Goal: Transaction & Acquisition: Book appointment/travel/reservation

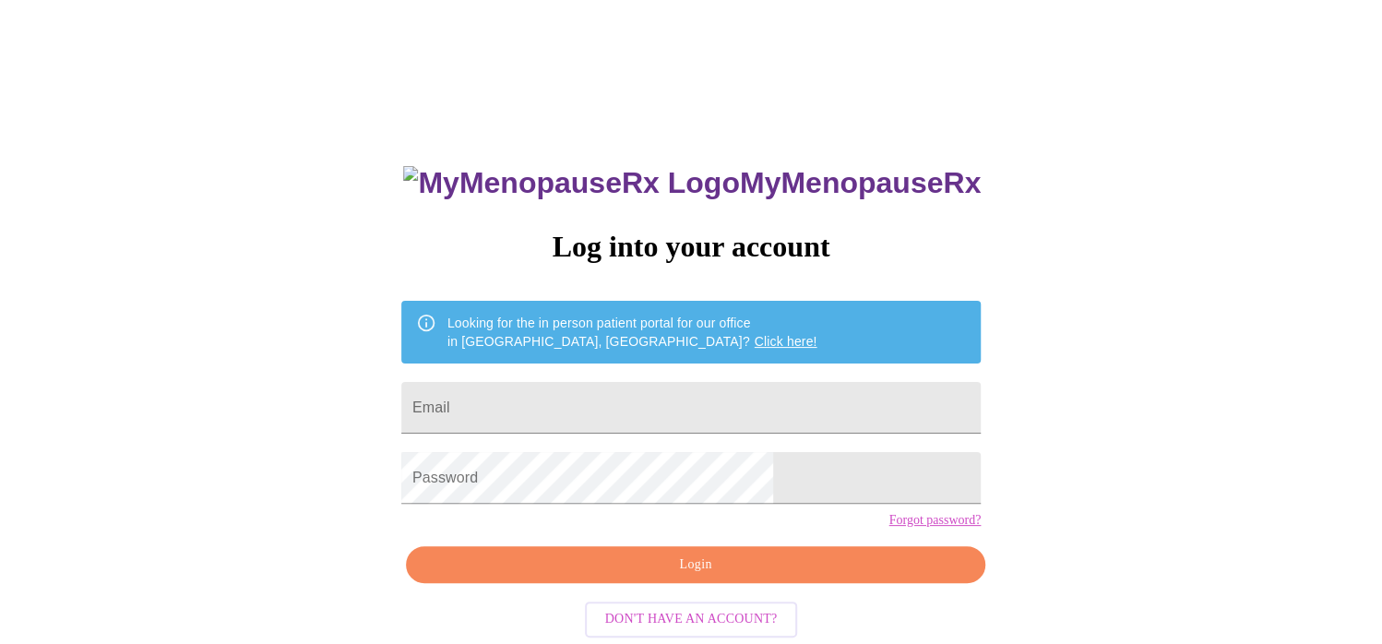
scroll to position [32, 0]
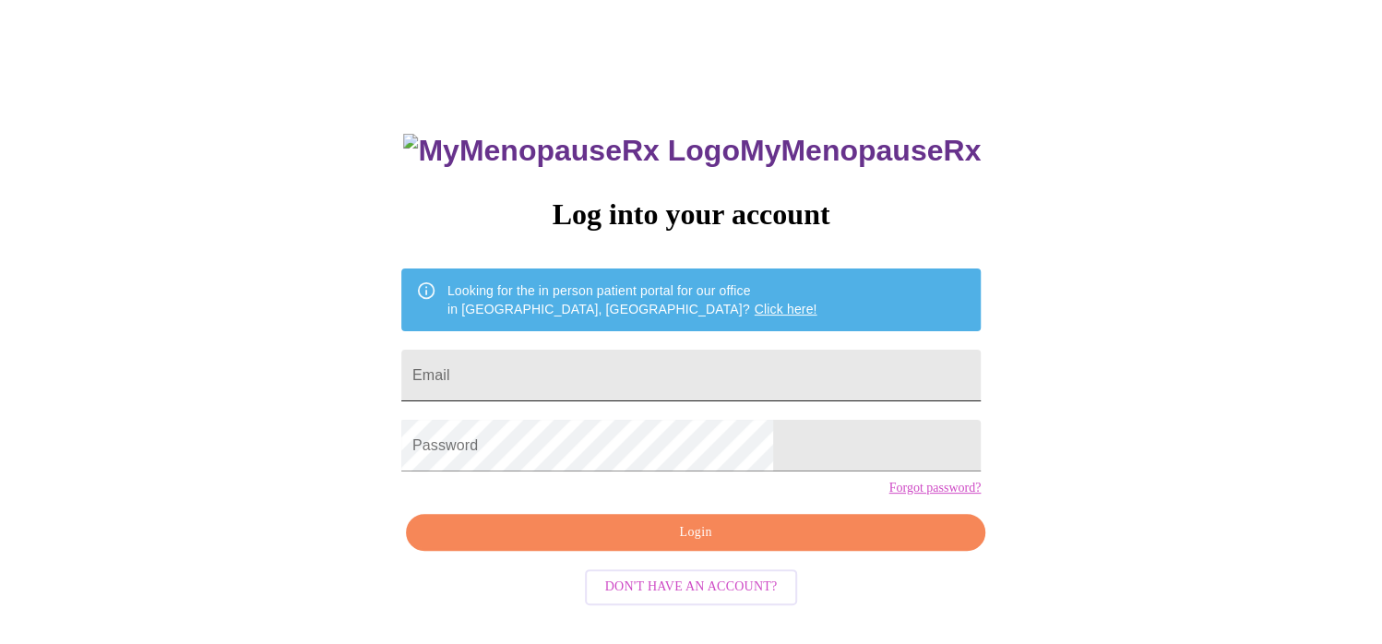
click at [612, 367] on input "Email" at bounding box center [690, 376] width 579 height 52
type input "[EMAIL_ADDRESS][DOMAIN_NAME]"
click at [888, 495] on link "Forgot password?" at bounding box center [934, 488] width 92 height 15
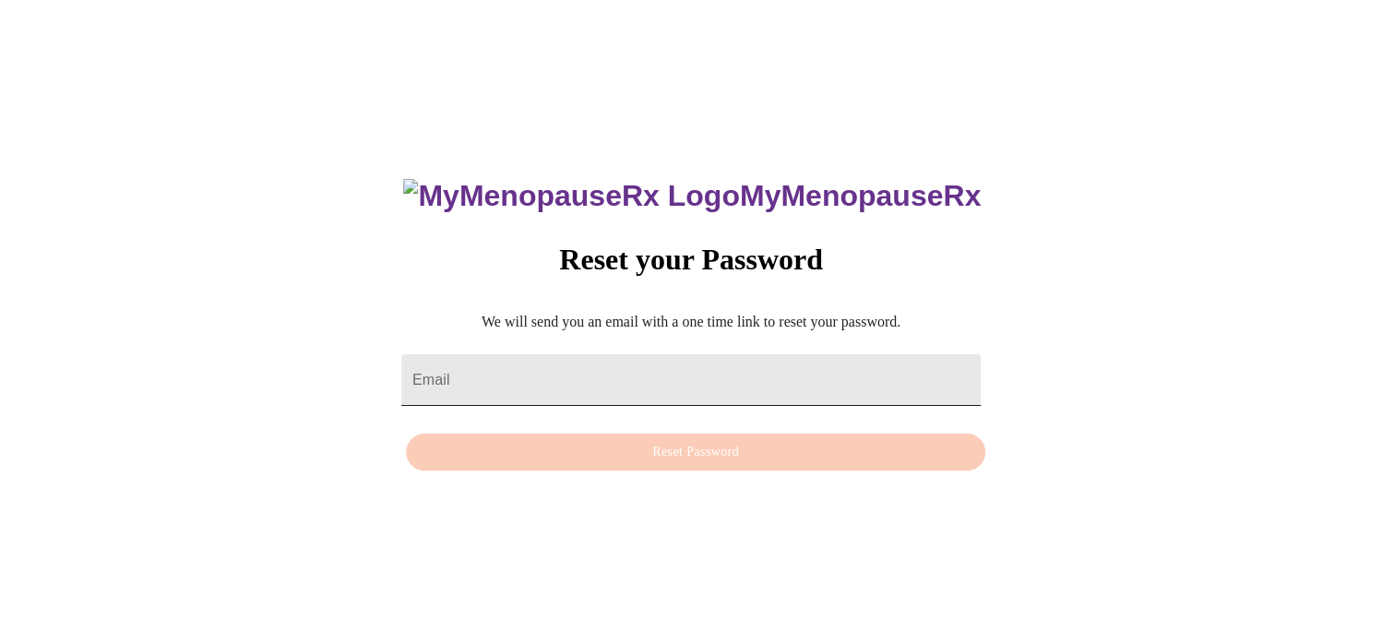
click at [530, 361] on input "Email" at bounding box center [690, 380] width 579 height 52
type input "jacquiemay@comcast.net"
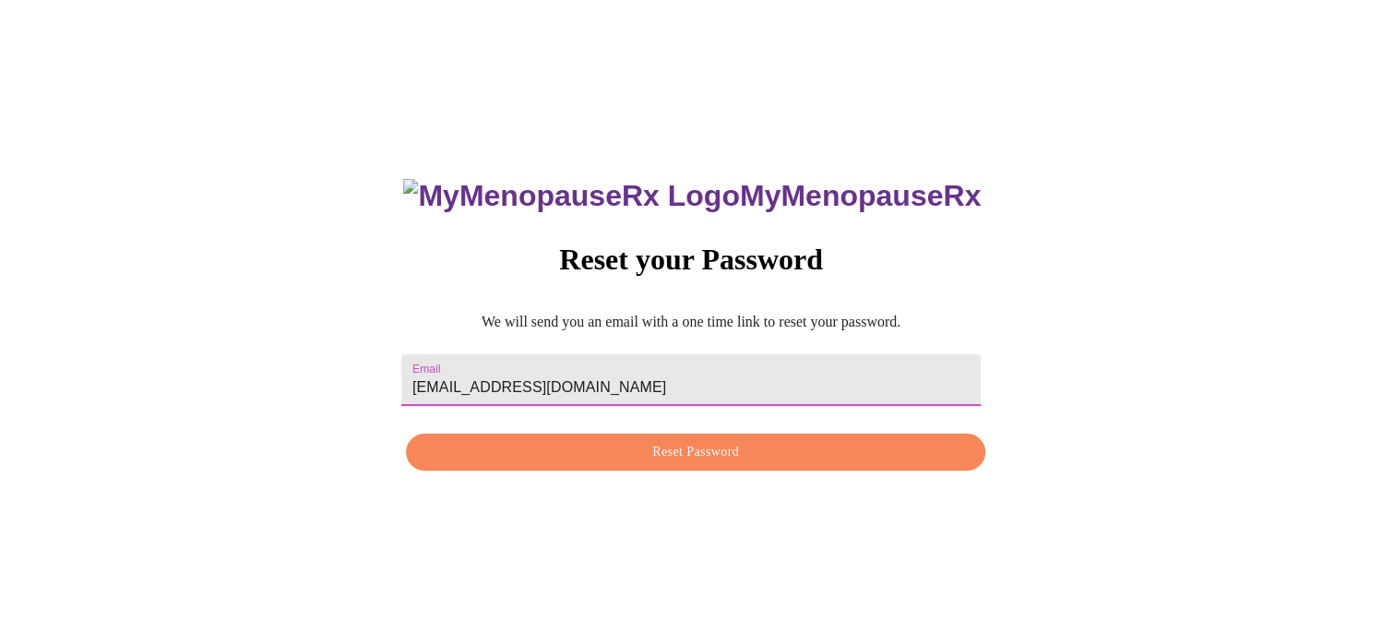
click at [651, 451] on span "Reset Password" at bounding box center [695, 452] width 537 height 23
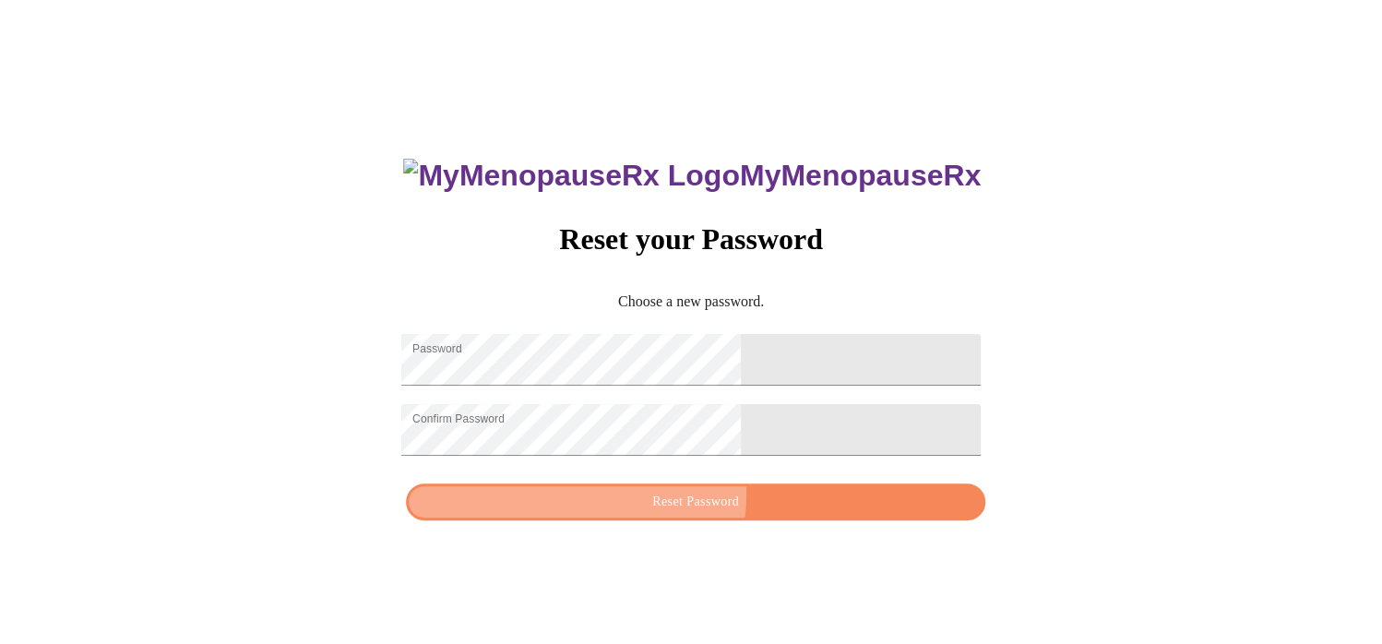
click at [682, 507] on span "Reset Password" at bounding box center [695, 502] width 537 height 23
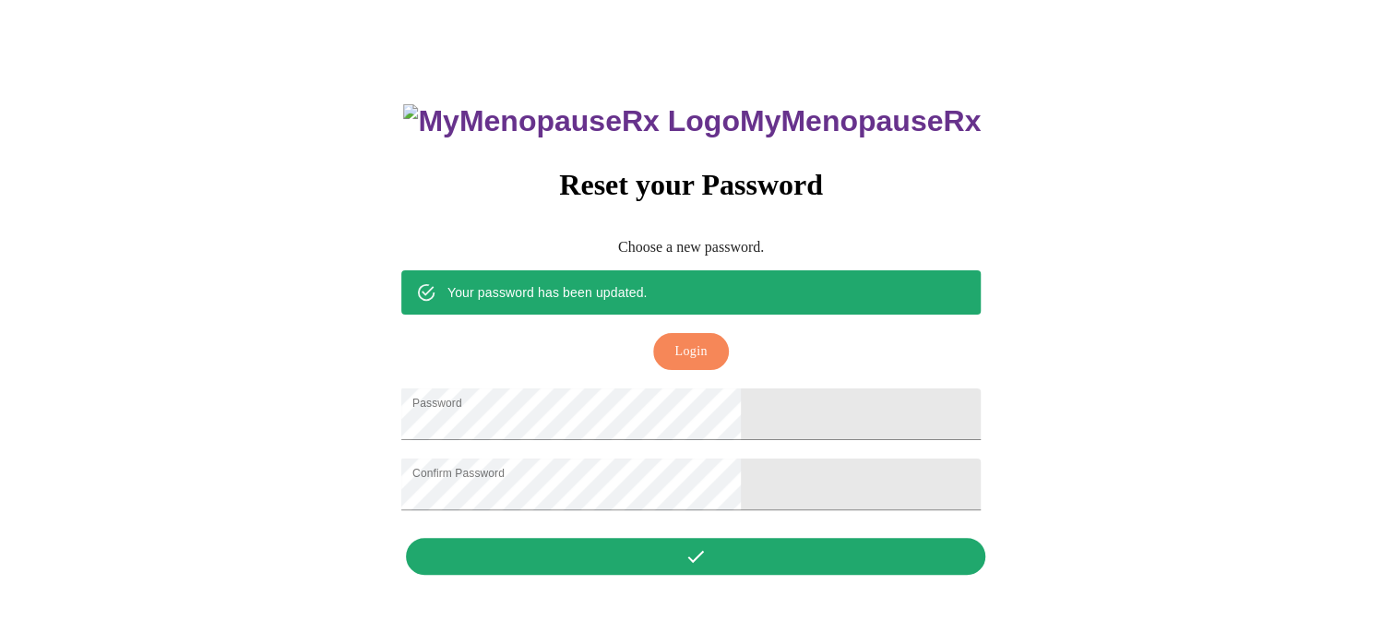
click at [683, 340] on span "Login" at bounding box center [690, 351] width 32 height 23
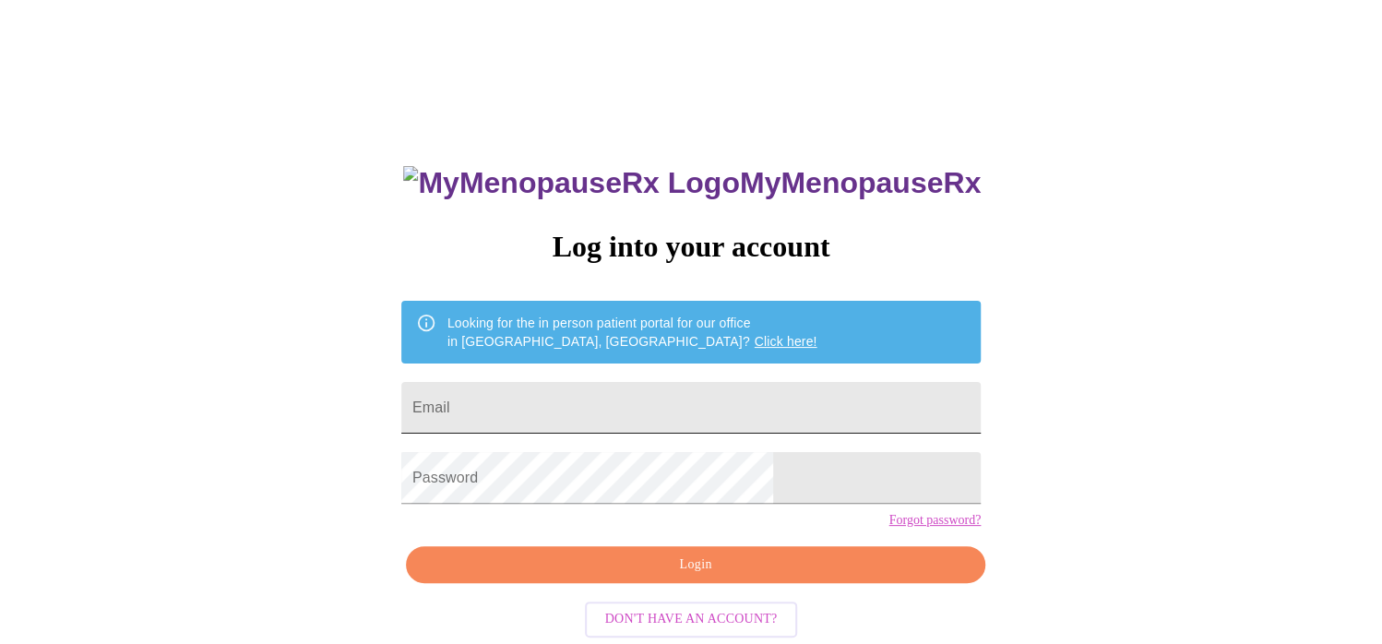
click at [611, 407] on input "Email" at bounding box center [690, 408] width 579 height 52
type input "jacquiemay@comcast.net"
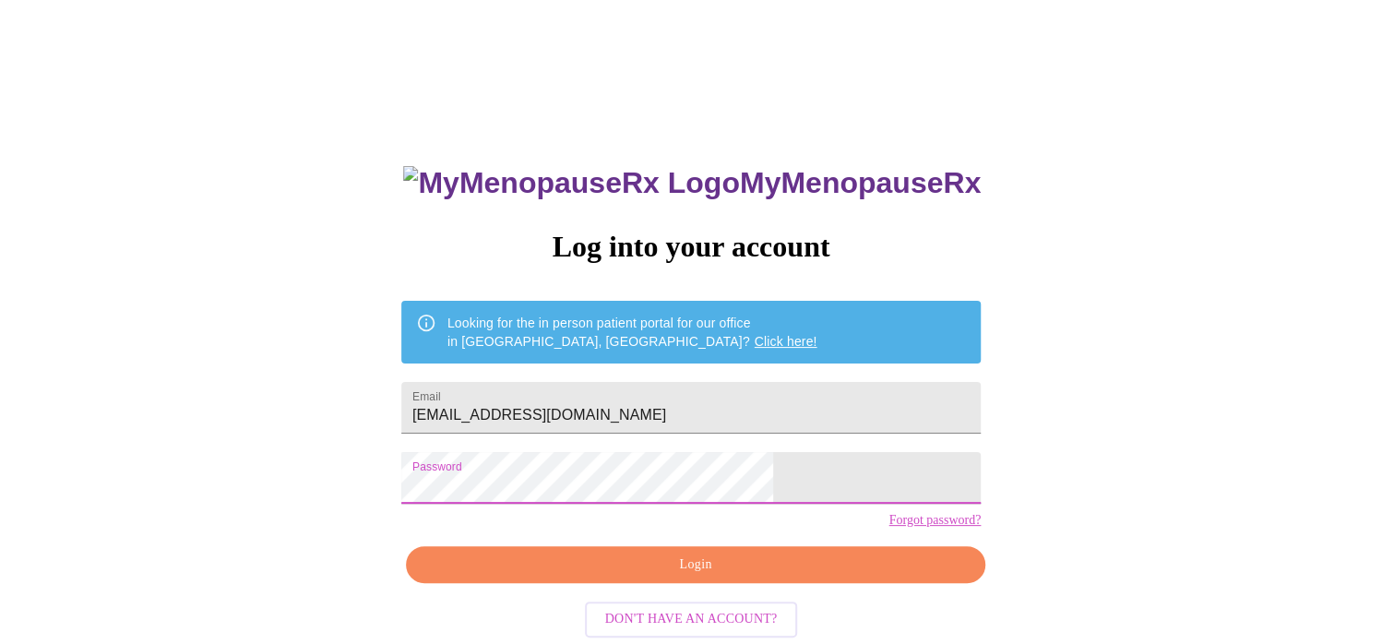
click at [687, 577] on span "Login" at bounding box center [695, 564] width 537 height 23
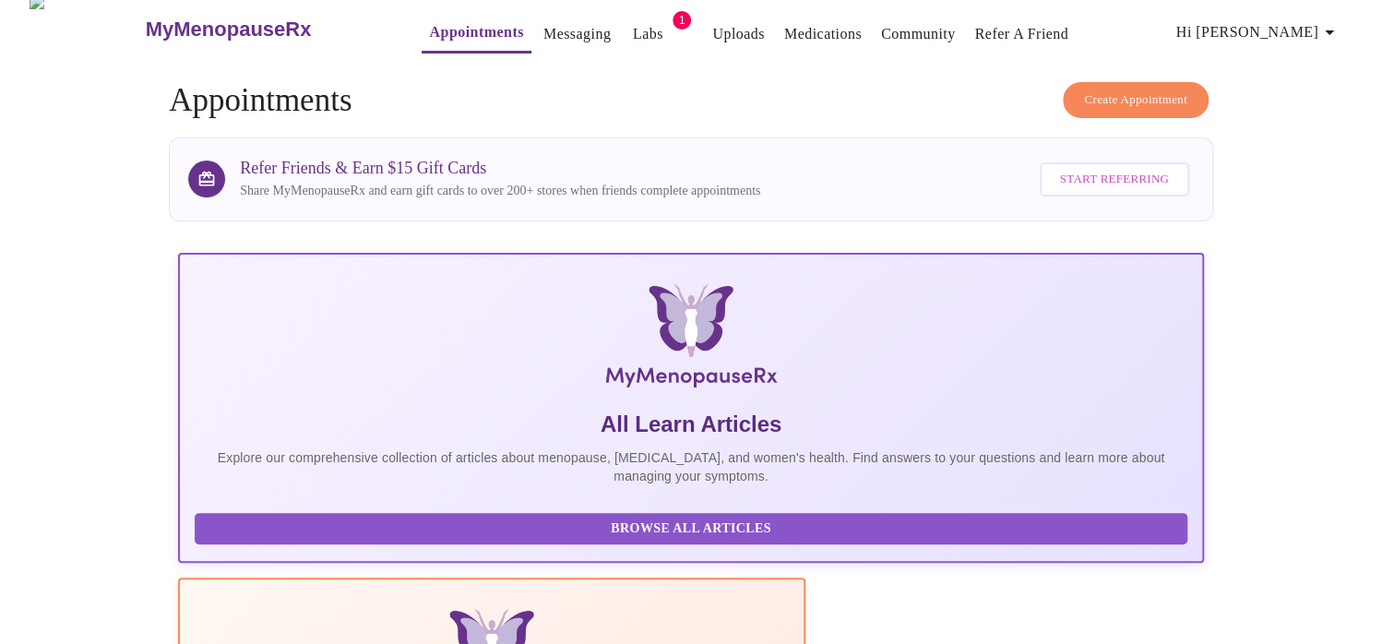
scroll to position [13, 0]
click at [633, 21] on link "Labs" at bounding box center [648, 34] width 30 height 26
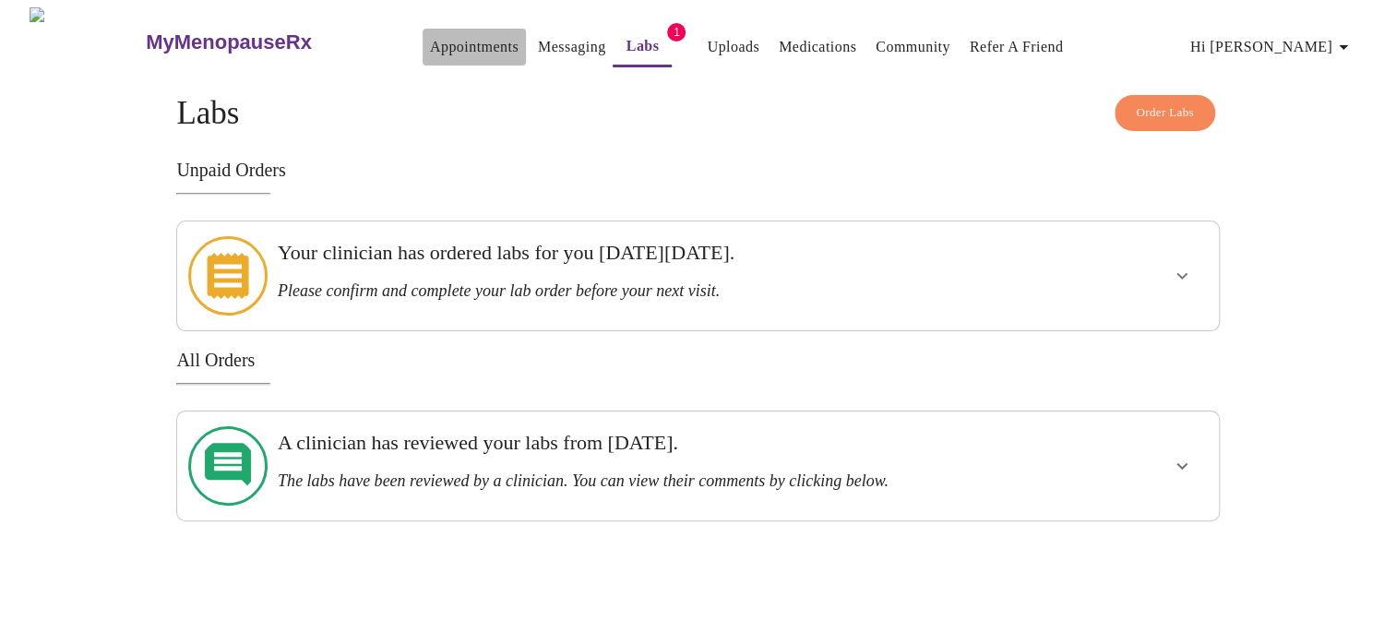
click at [430, 34] on link "Appointments" at bounding box center [474, 47] width 89 height 26
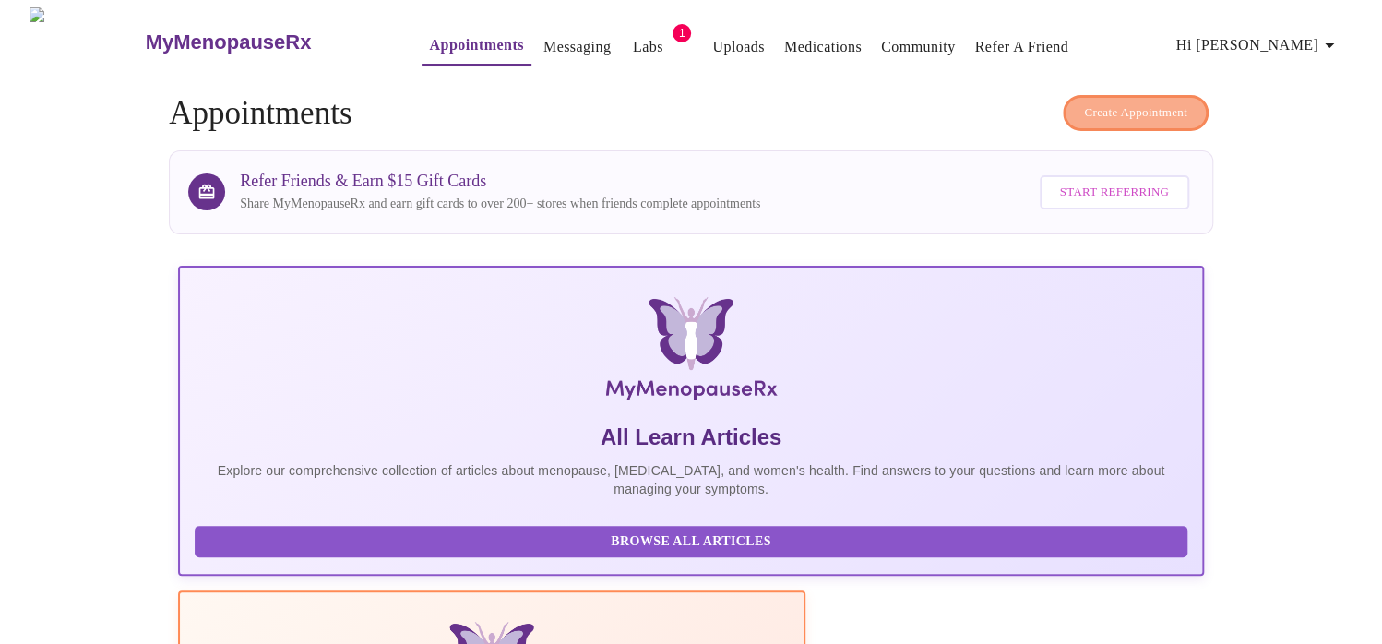
click at [1151, 103] on span "Create Appointment" at bounding box center [1135, 112] width 103 height 21
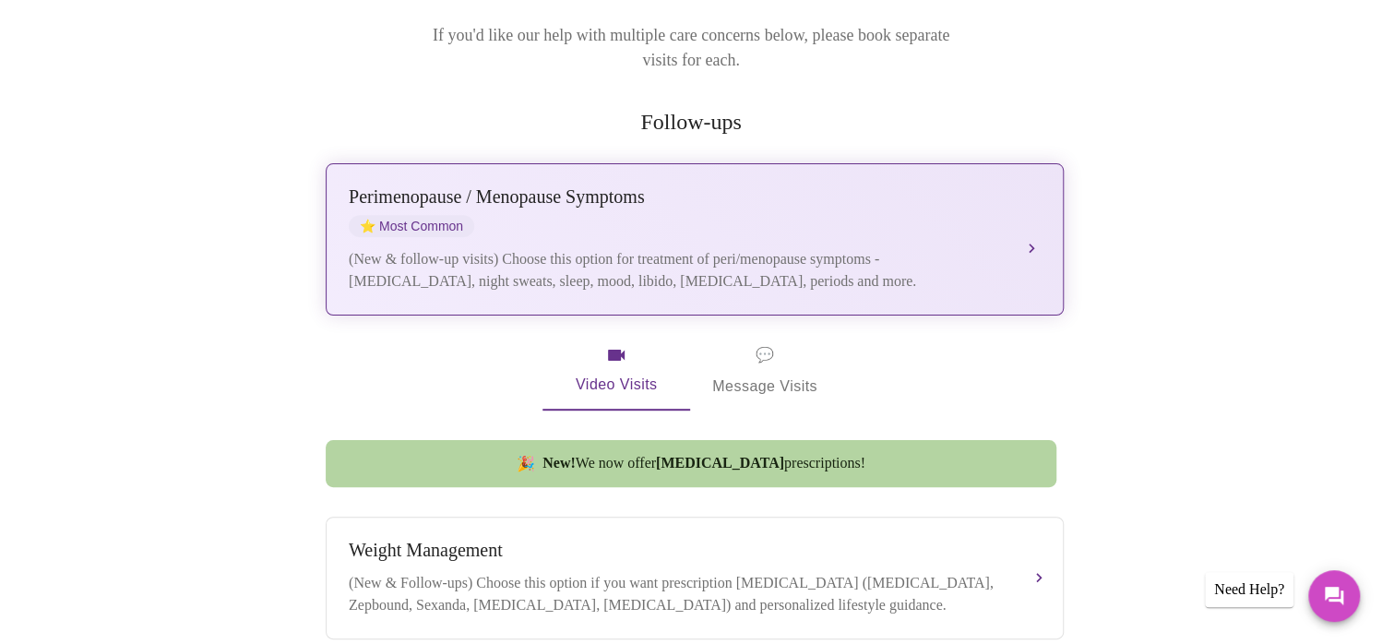
scroll to position [253, 0]
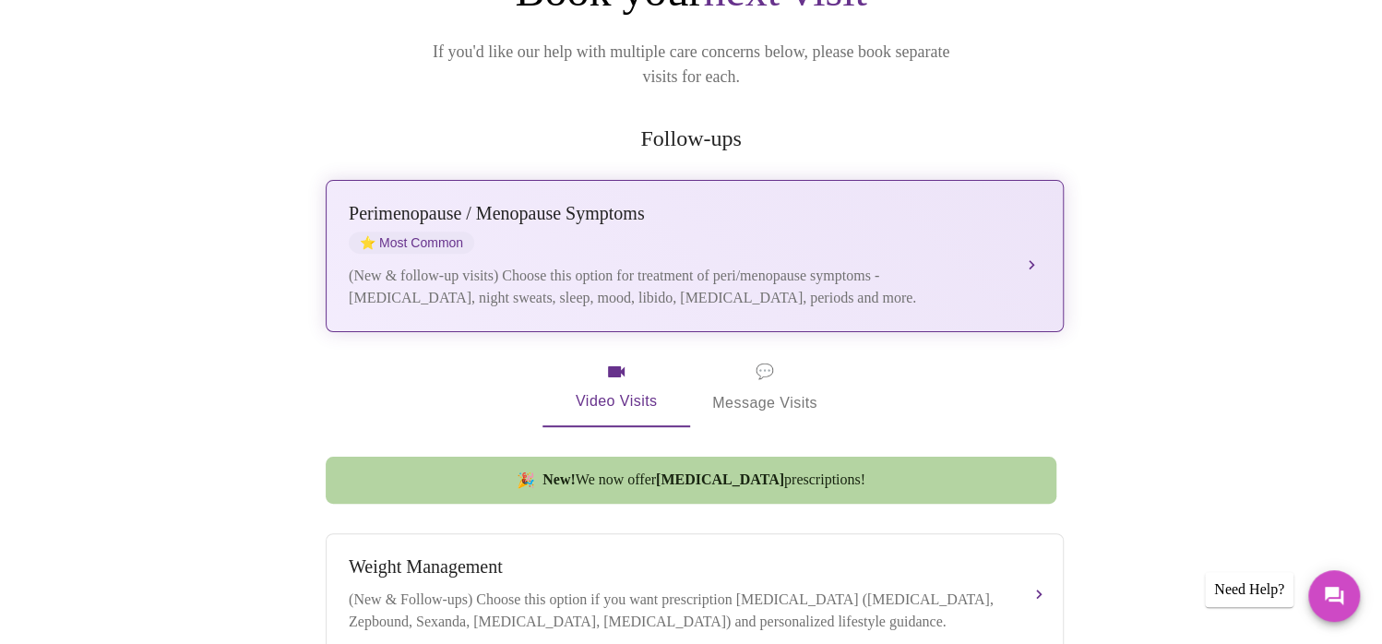
click at [568, 220] on div "Perimenopause / Menopause Symptoms ⭐ Most Common" at bounding box center [676, 228] width 655 height 51
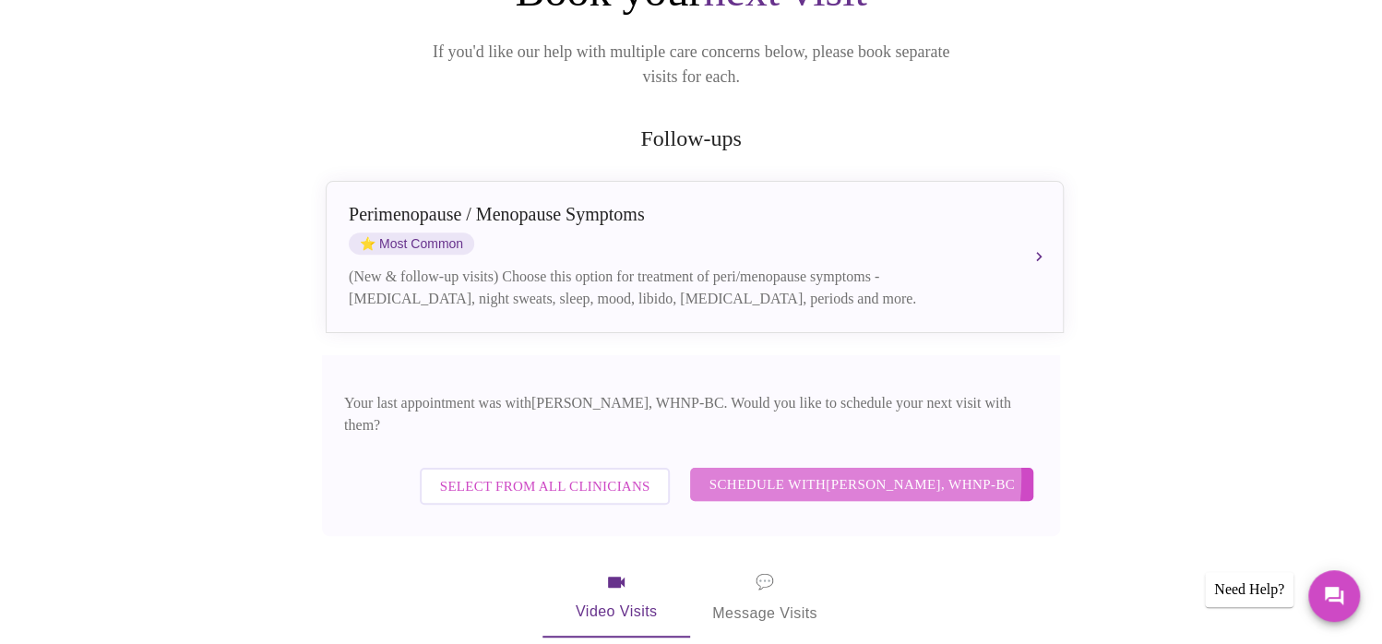
click at [815, 472] on span "Schedule with Meghan Matz, WHNP-BC" at bounding box center [861, 484] width 306 height 24
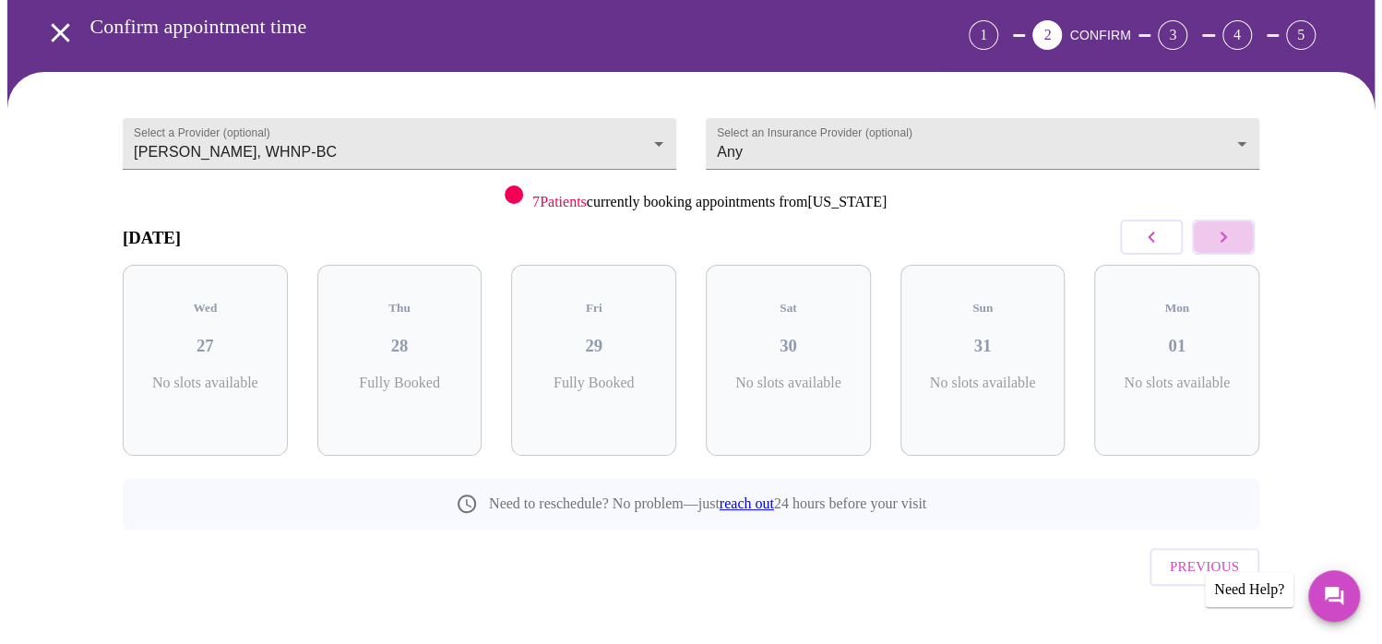
click at [1222, 234] on icon "button" at bounding box center [1223, 237] width 22 height 22
click at [1222, 233] on icon "button" at bounding box center [1223, 237] width 6 height 11
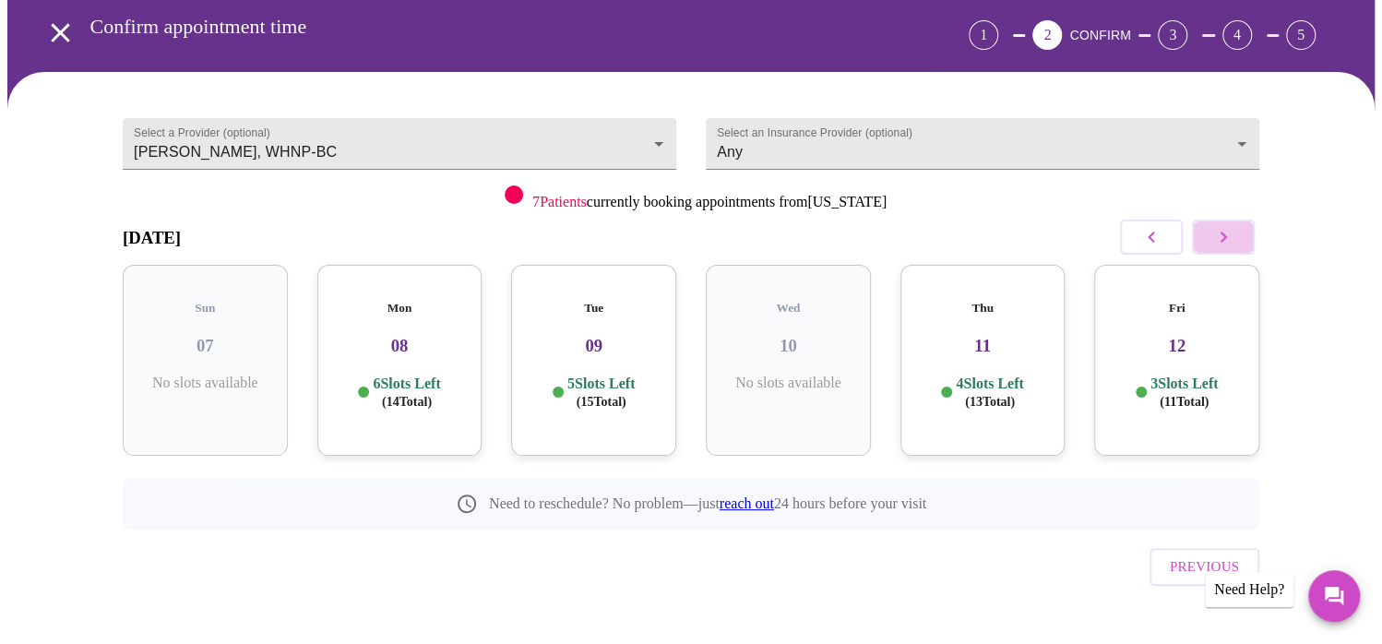
click at [1222, 233] on icon "button" at bounding box center [1223, 237] width 6 height 11
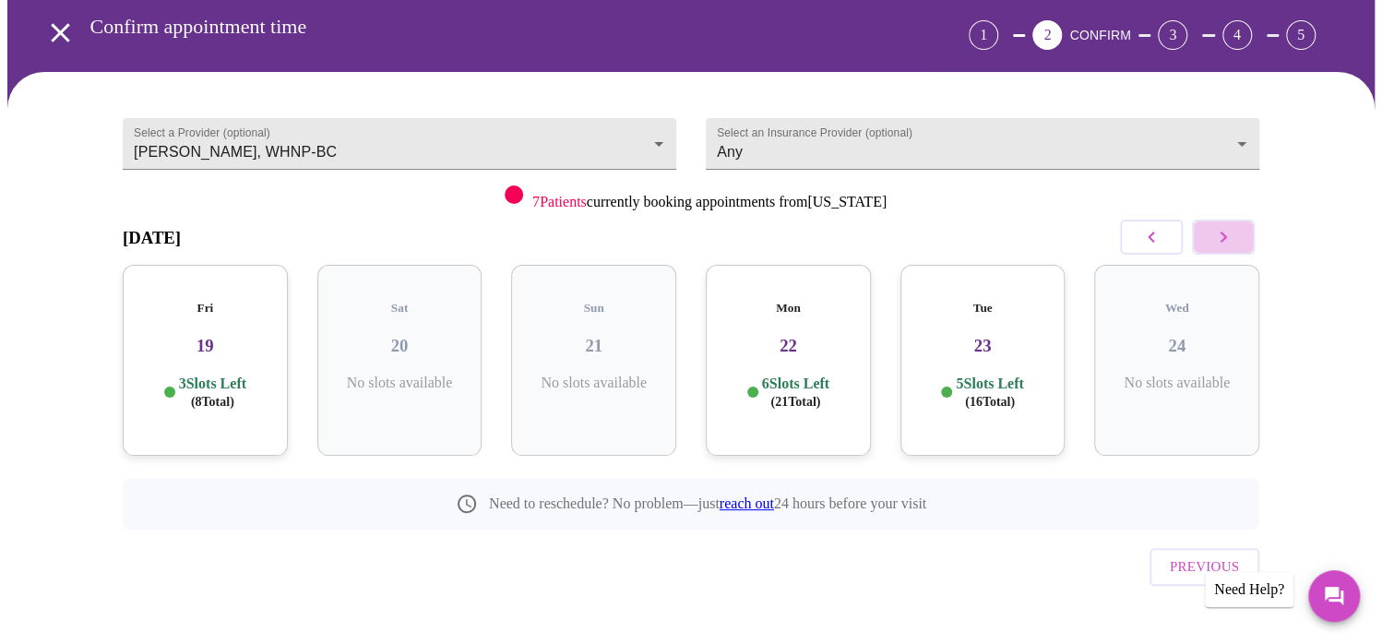
click at [1222, 233] on icon "button" at bounding box center [1223, 237] width 6 height 11
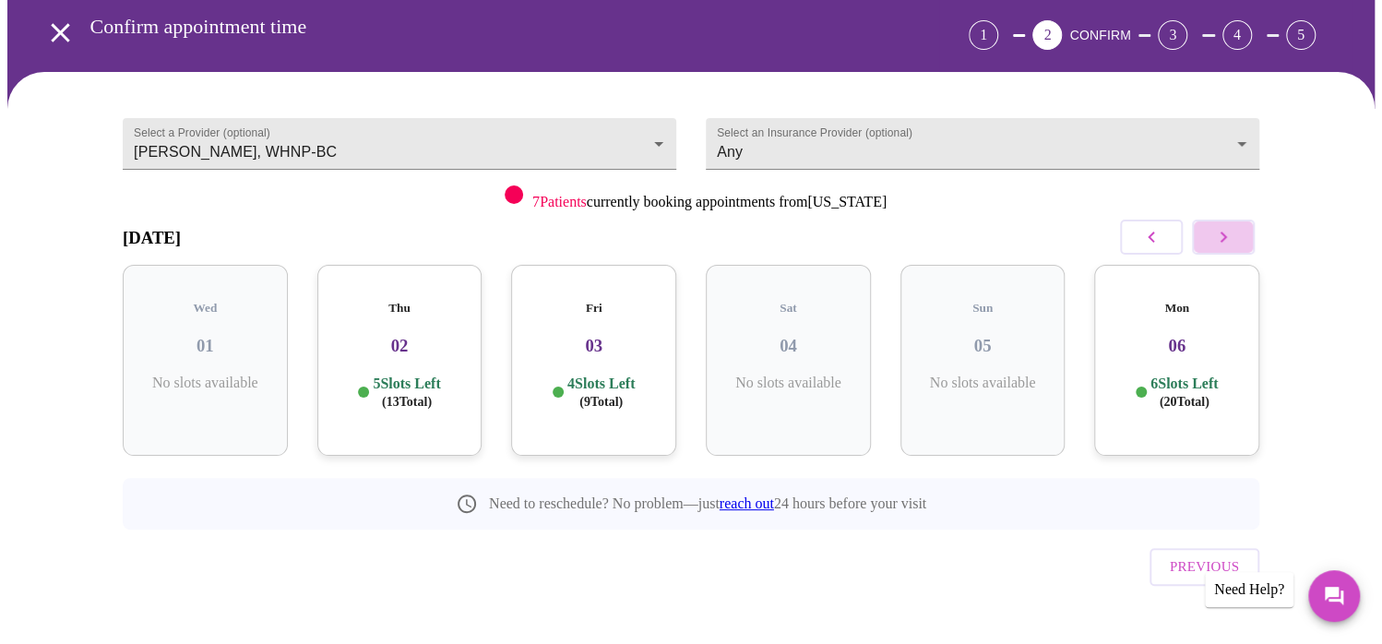
click at [1222, 233] on icon "button" at bounding box center [1223, 237] width 6 height 11
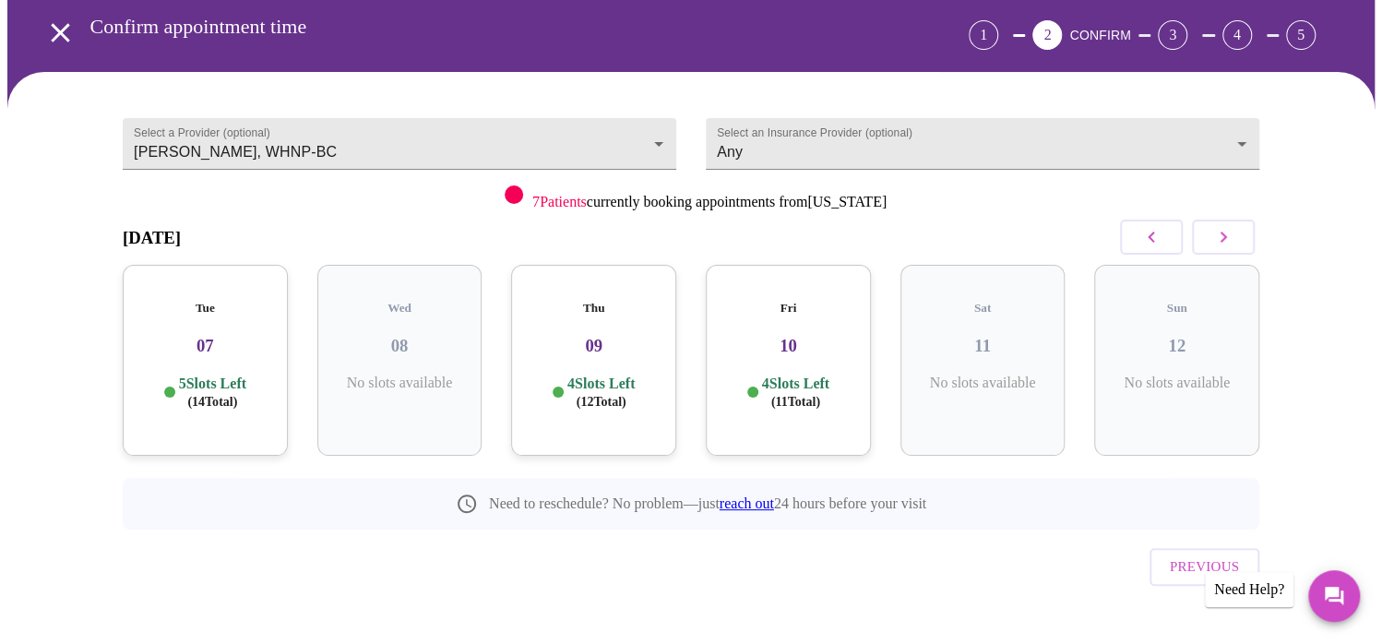
click at [1222, 233] on icon "button" at bounding box center [1223, 237] width 6 height 11
click at [793, 336] on h3 "16" at bounding box center [788, 346] width 136 height 20
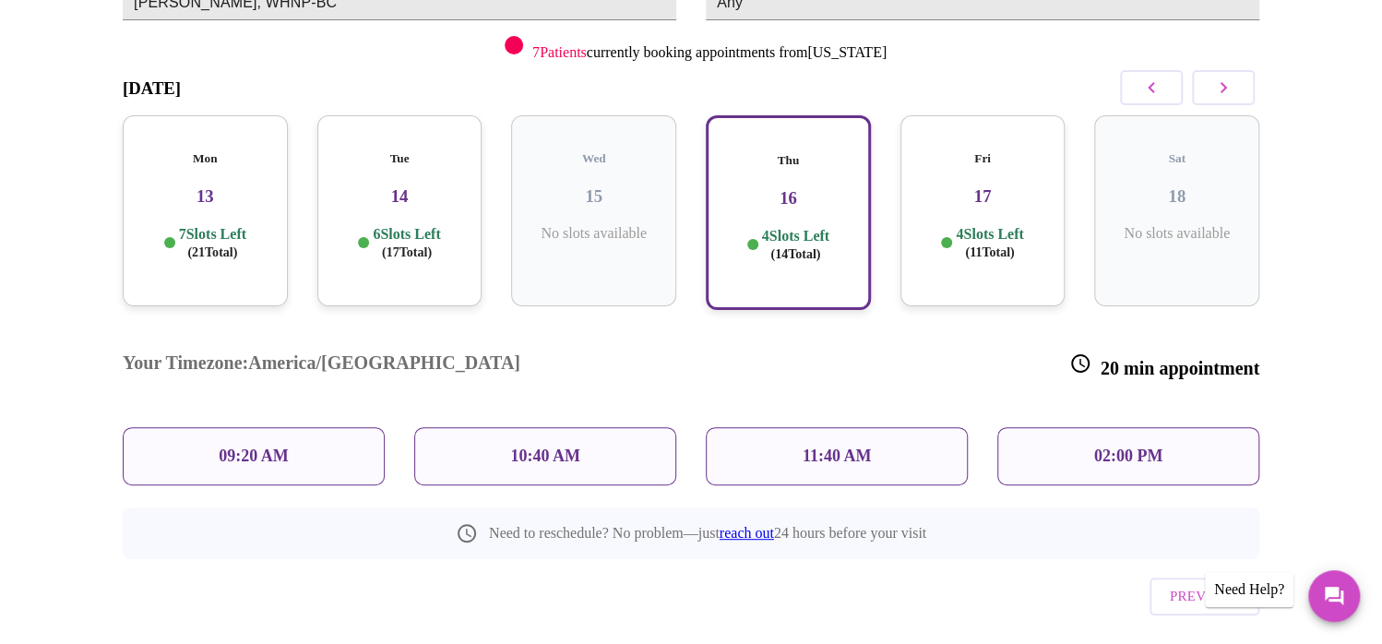
scroll to position [227, 0]
click at [266, 447] on p "09:20 AM" at bounding box center [254, 456] width 70 height 19
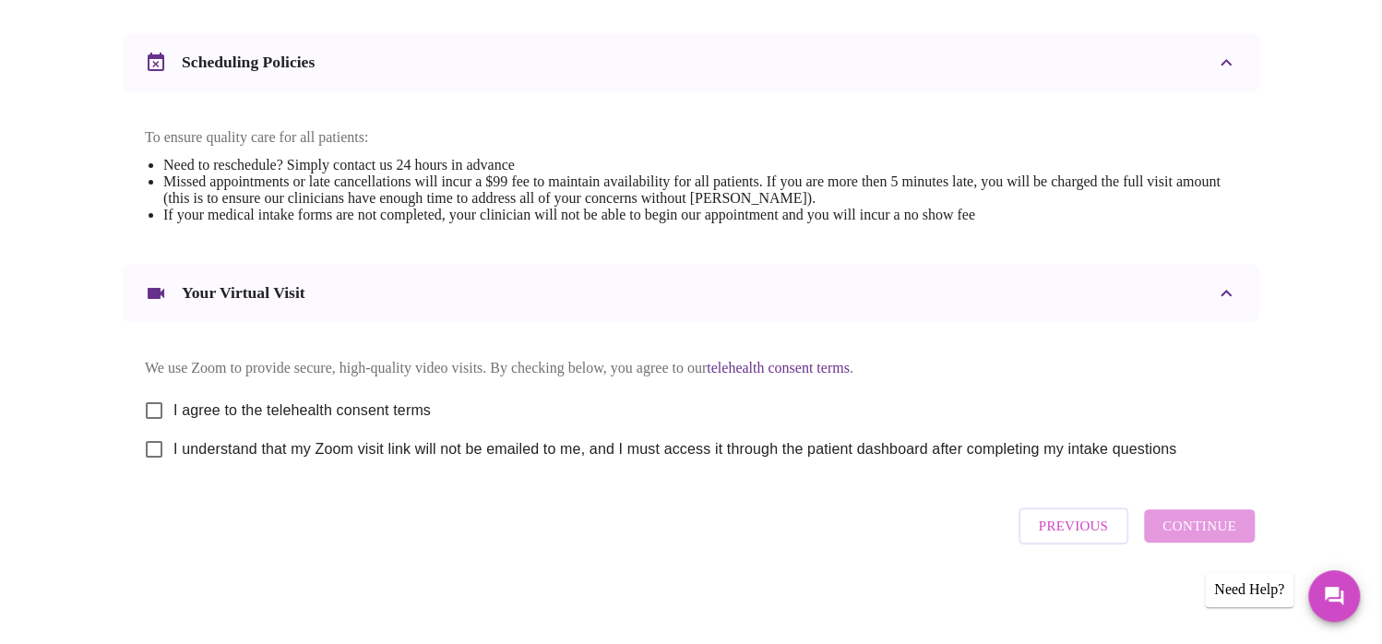
scroll to position [690, 0]
click at [153, 403] on input "I agree to the telehealth consent terms" at bounding box center [154, 410] width 39 height 39
checkbox input "true"
click at [153, 447] on input "I understand that my Zoom visit link will not be emailed to me, and I must acce…" at bounding box center [154, 449] width 39 height 39
checkbox input "true"
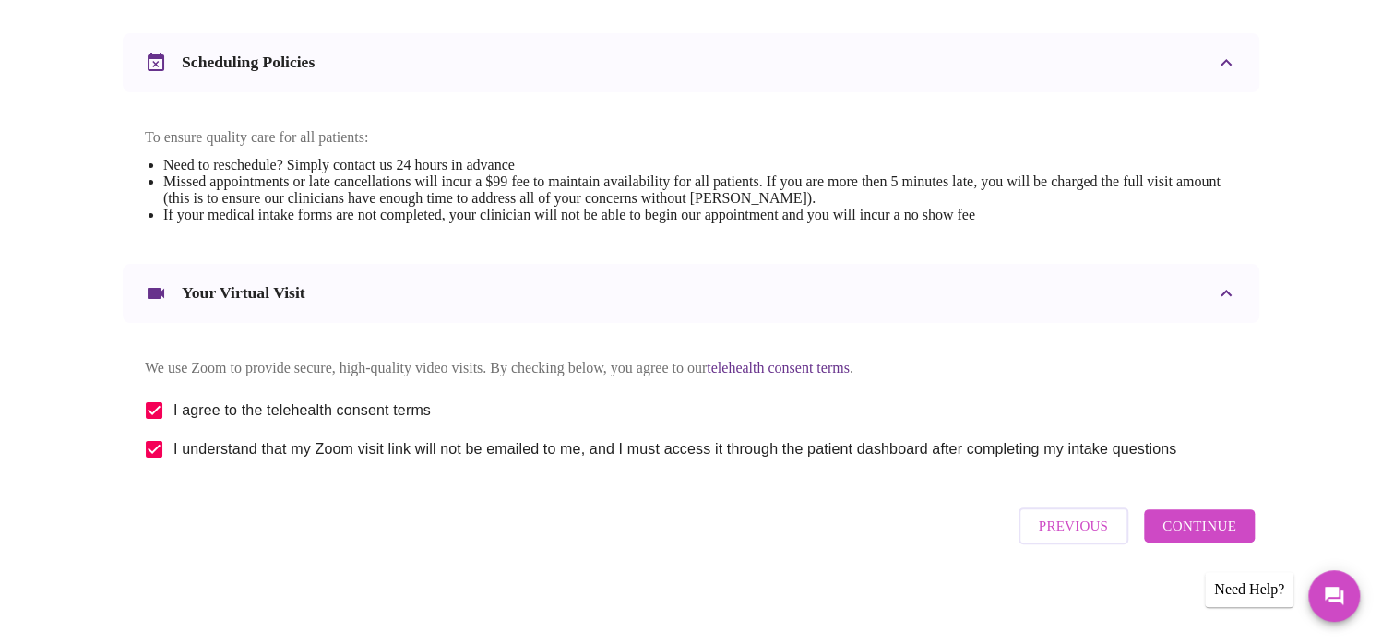
click at [1190, 532] on span "Continue" at bounding box center [1199, 526] width 74 height 24
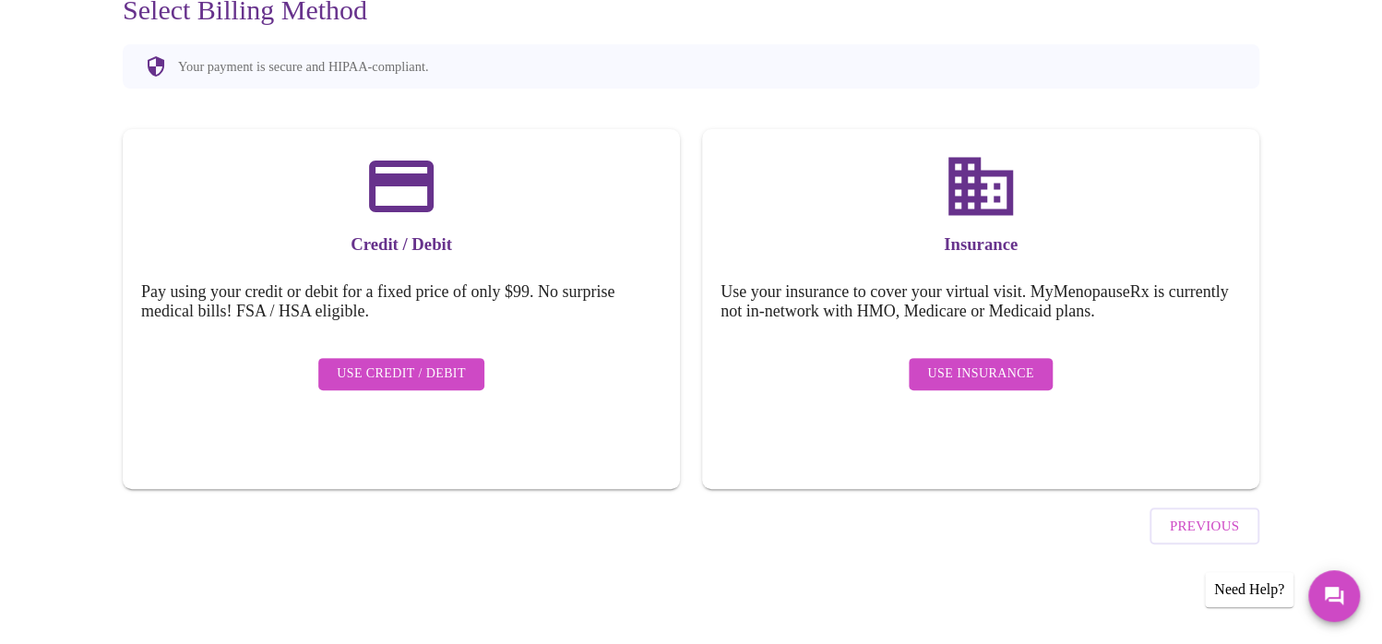
scroll to position [139, 0]
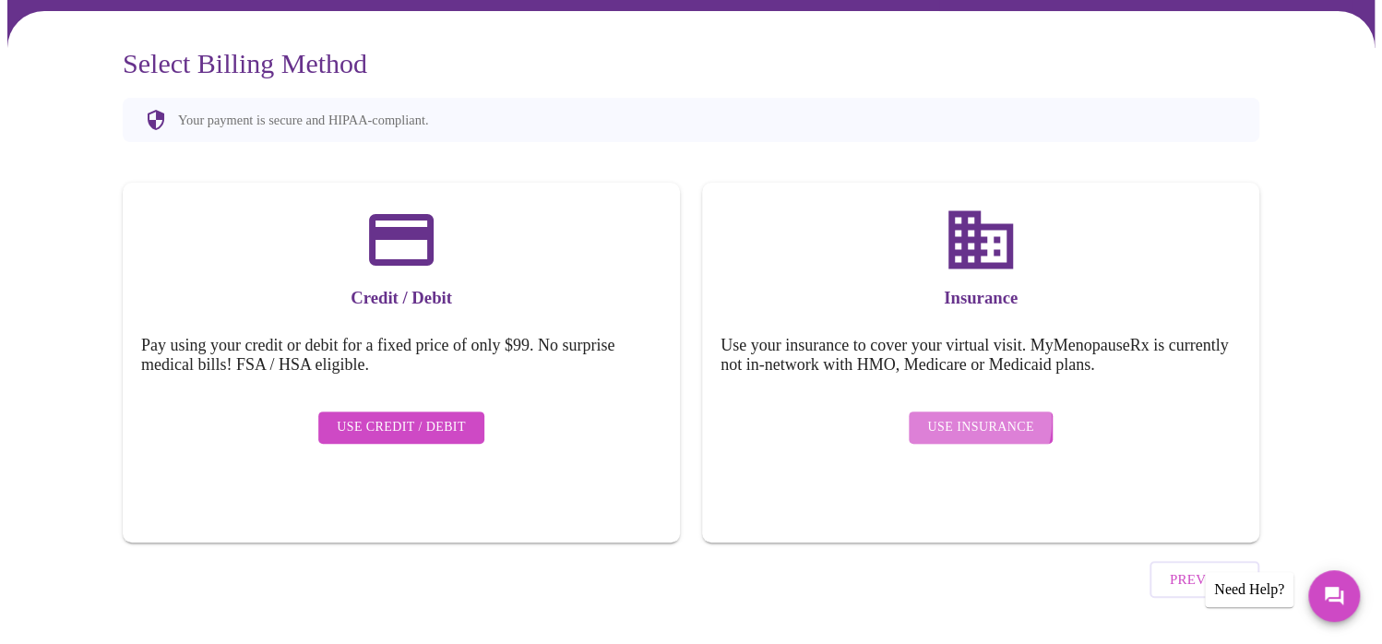
click at [963, 416] on span "Use Insurance" at bounding box center [980, 427] width 106 height 23
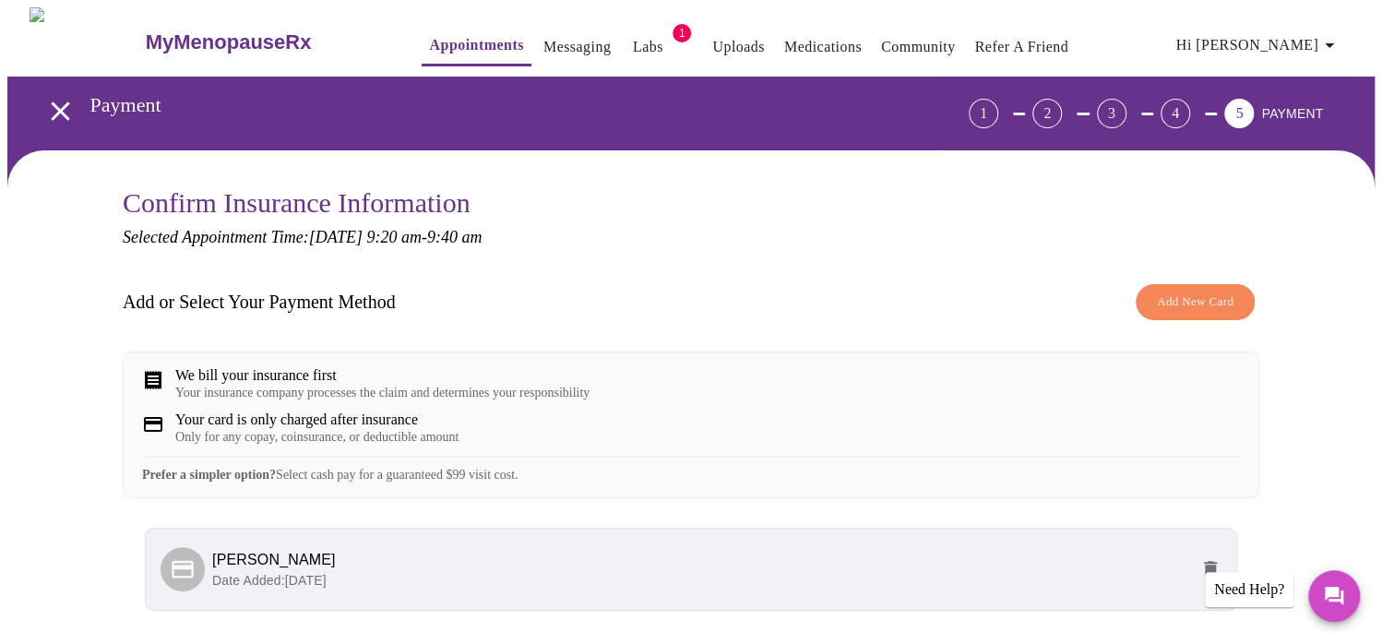
scroll to position [156, 0]
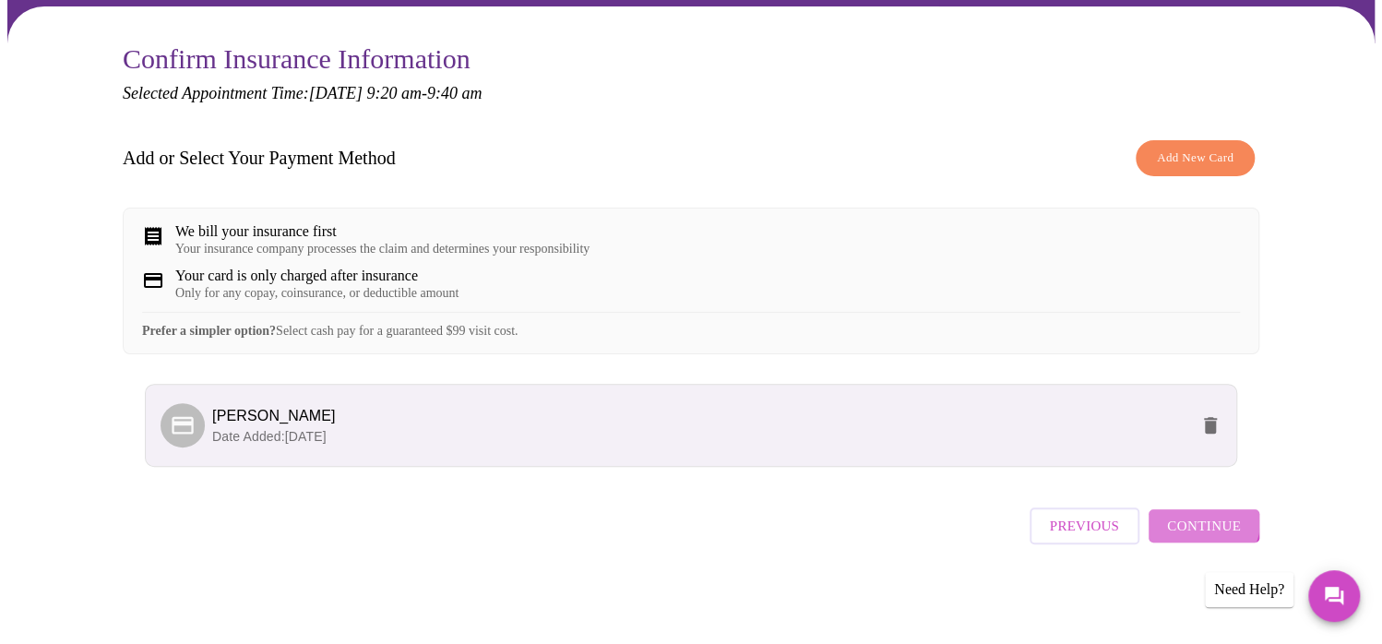
click at [1203, 530] on span "Continue" at bounding box center [1204, 526] width 74 height 24
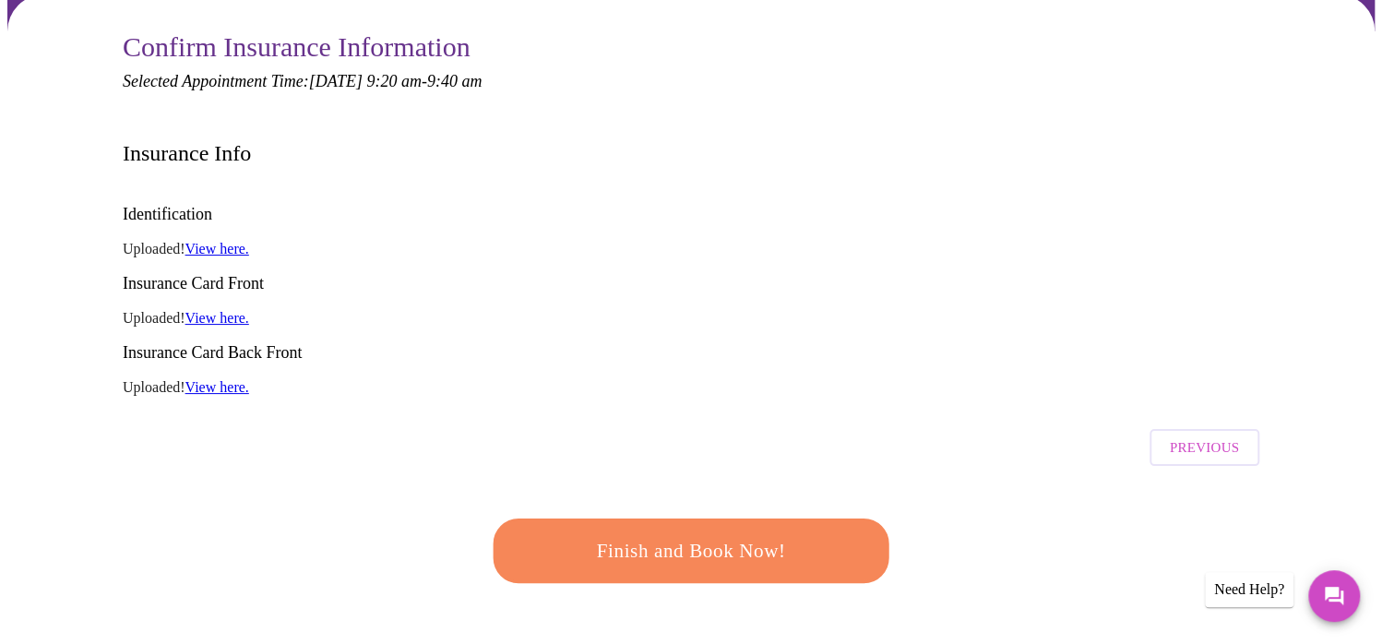
click at [710, 534] on span "Finish and Book Now!" at bounding box center [690, 551] width 341 height 34
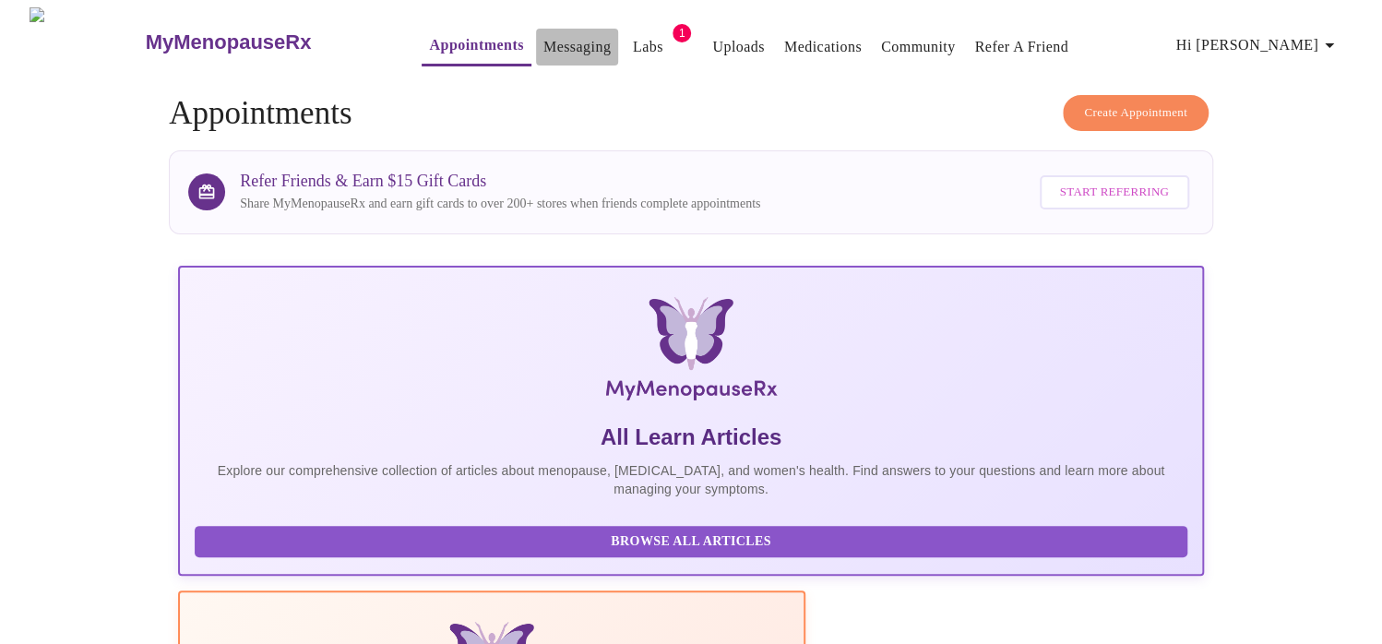
click at [543, 39] on link "Messaging" at bounding box center [576, 47] width 67 height 26
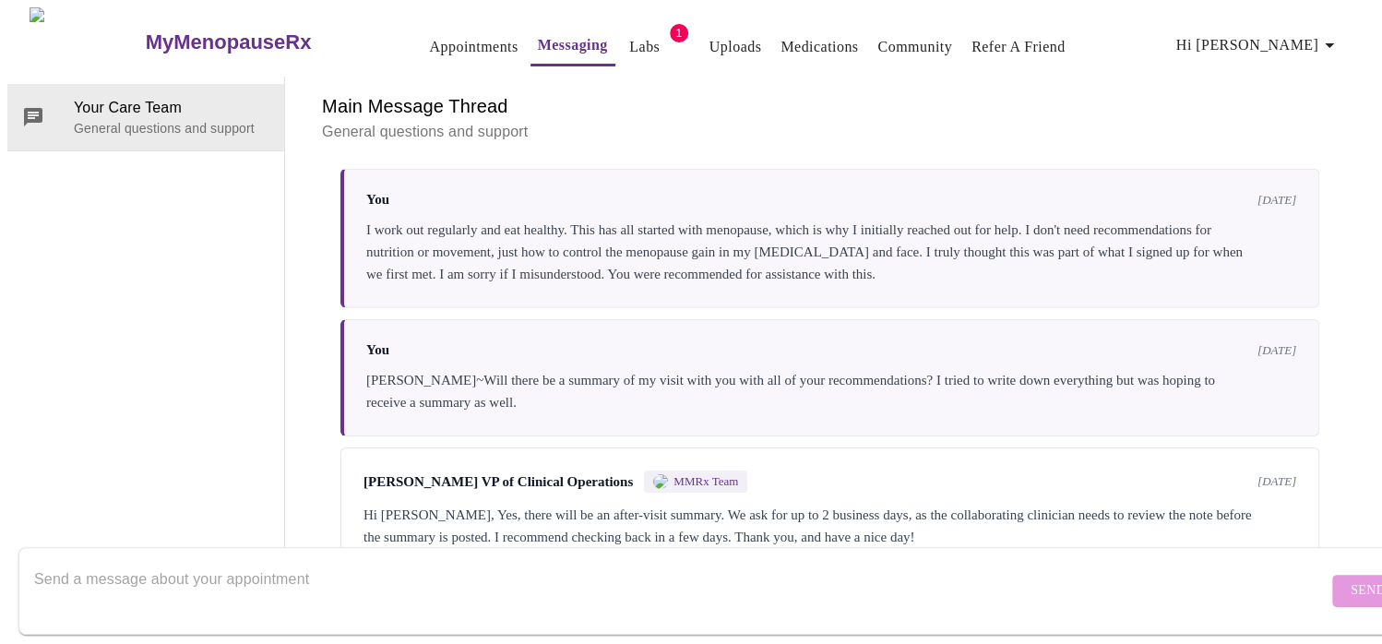
scroll to position [3309, 0]
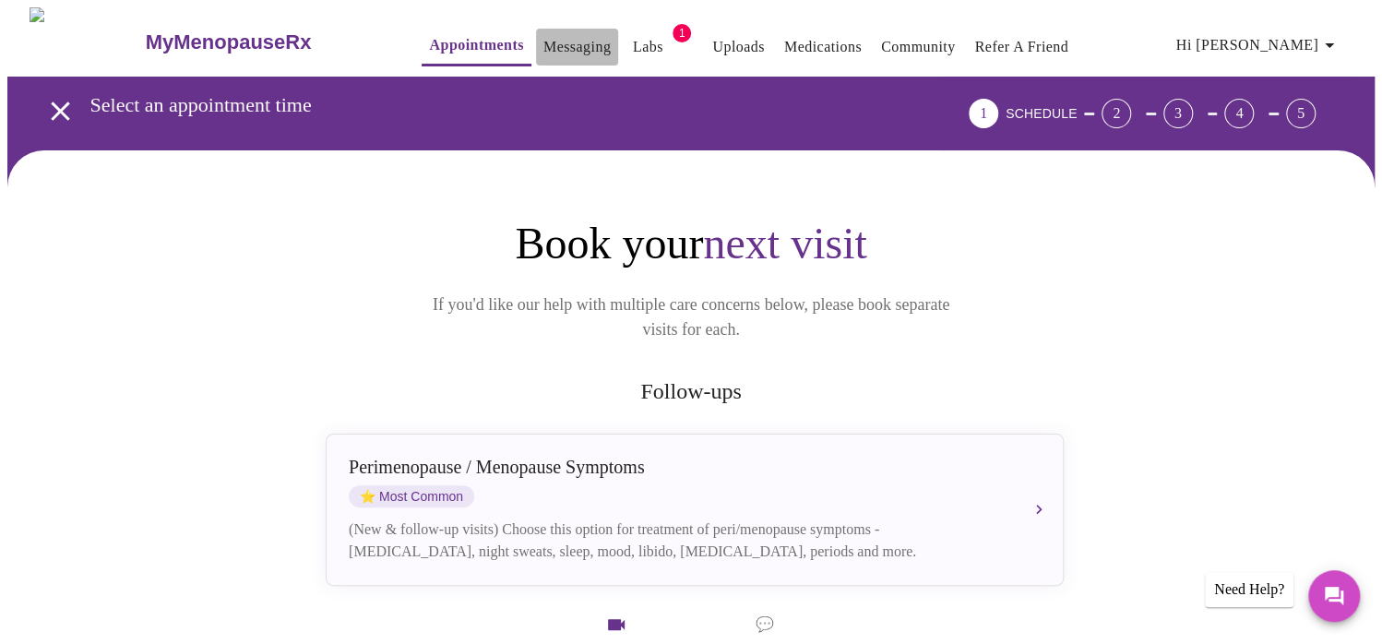
click at [543, 45] on link "Messaging" at bounding box center [576, 47] width 67 height 26
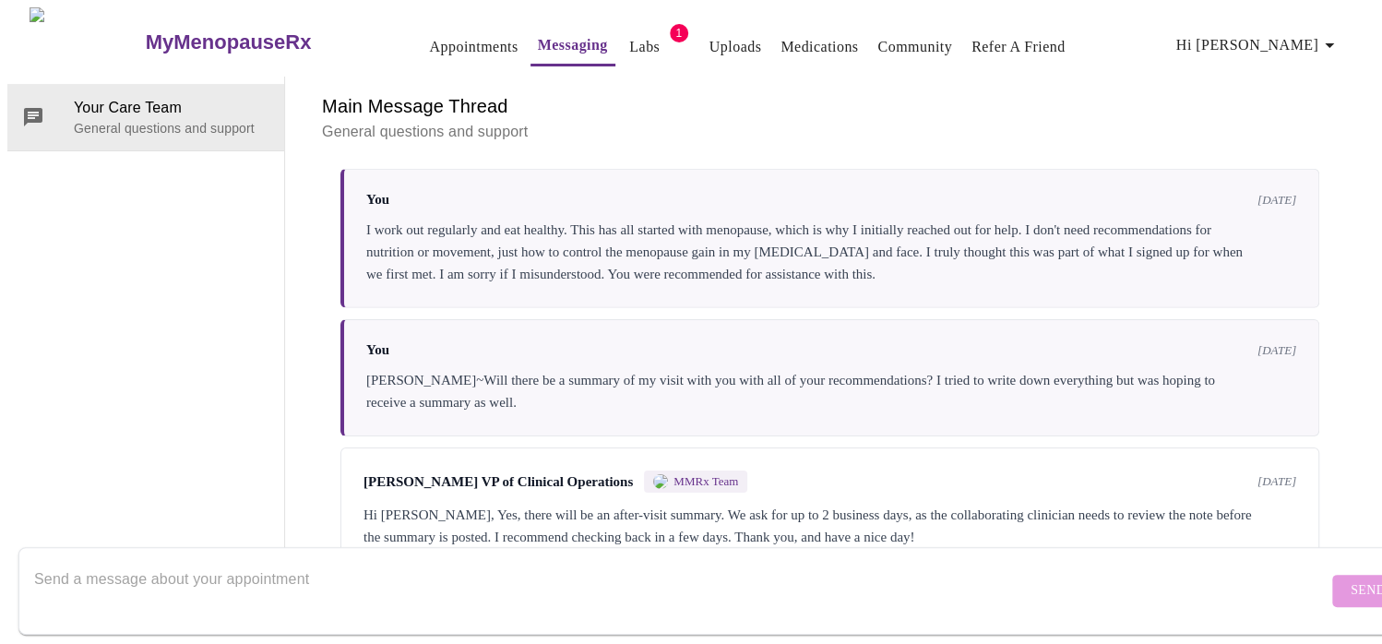
scroll to position [3309, 0]
click at [164, 561] on textarea "Send a message about your appointment" at bounding box center [680, 590] width 1293 height 59
click at [249, 564] on textarea "Good afternoon, After much delibration," at bounding box center [680, 590] width 1293 height 59
click at [256, 562] on textarea "Good afternoon, After much delibration," at bounding box center [680, 590] width 1293 height 59
click at [321, 564] on textarea "Good afternoon, After much deliberation," at bounding box center [680, 590] width 1293 height 59
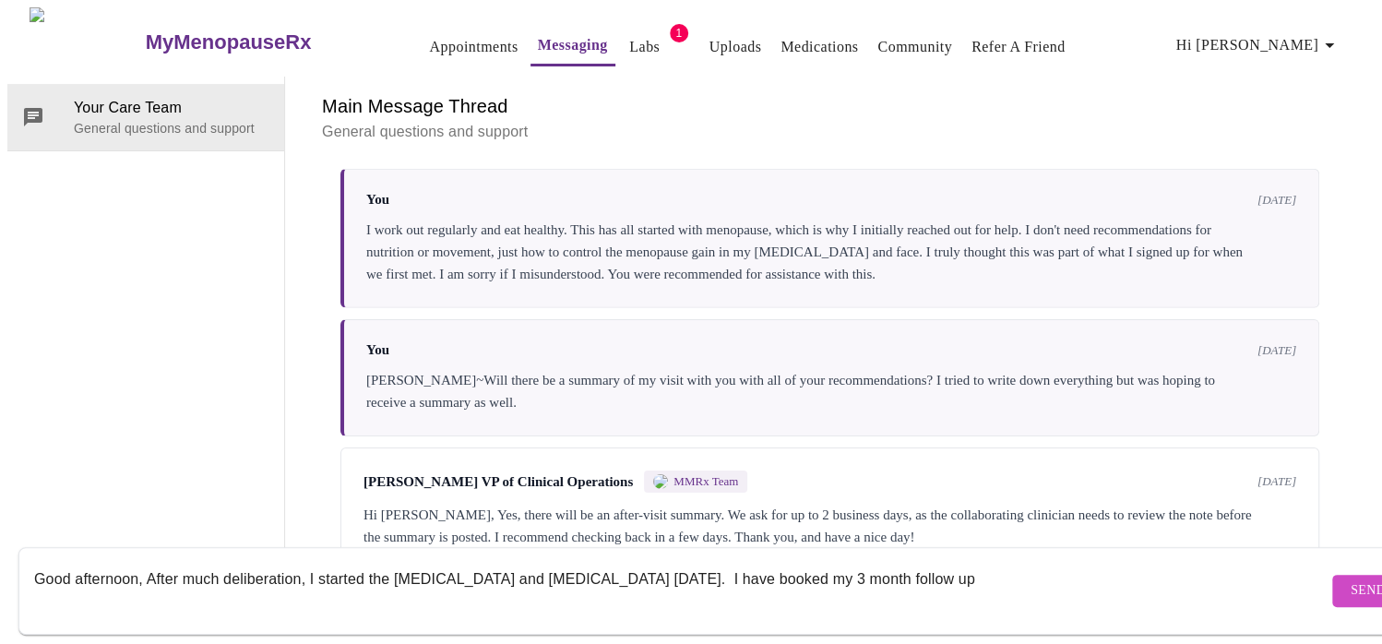
click at [736, 563] on textarea "Good afternoon, After much deliberation, I started the [MEDICAL_DATA] and [MEDI…" at bounding box center [680, 590] width 1293 height 59
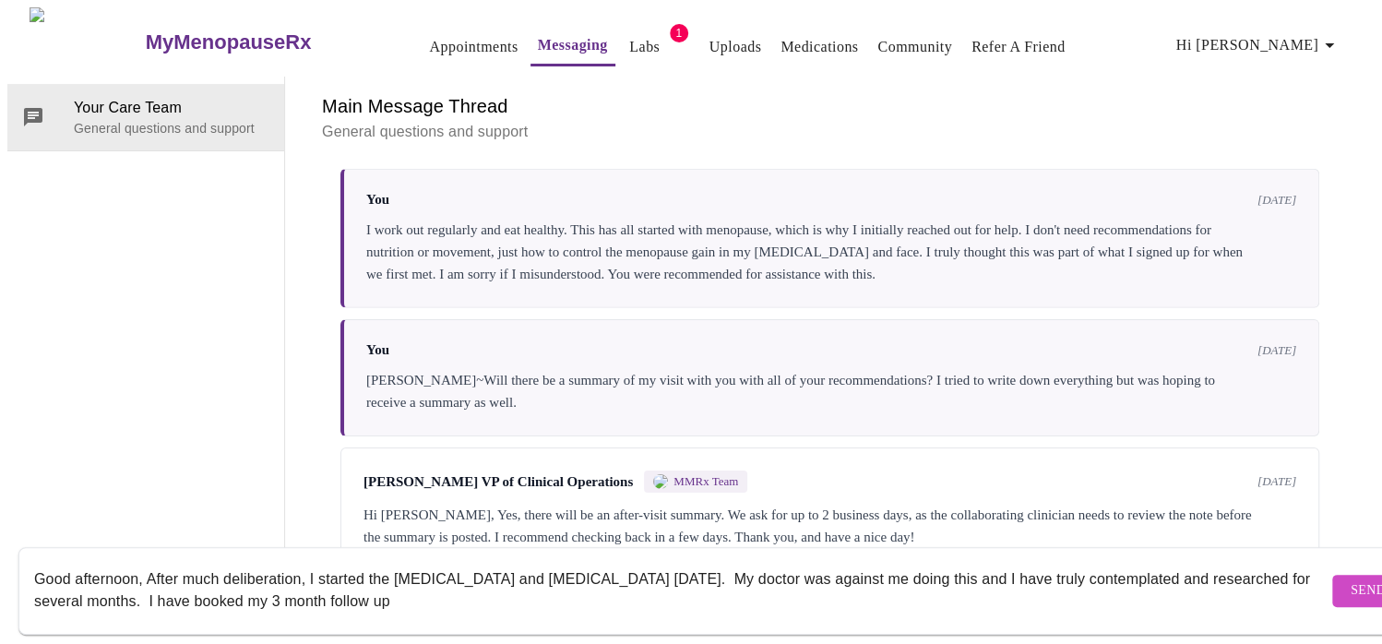
click at [516, 593] on textarea "Good afternoon, After much deliberation, I started the [MEDICAL_DATA] and [MEDI…" at bounding box center [680, 590] width 1293 height 59
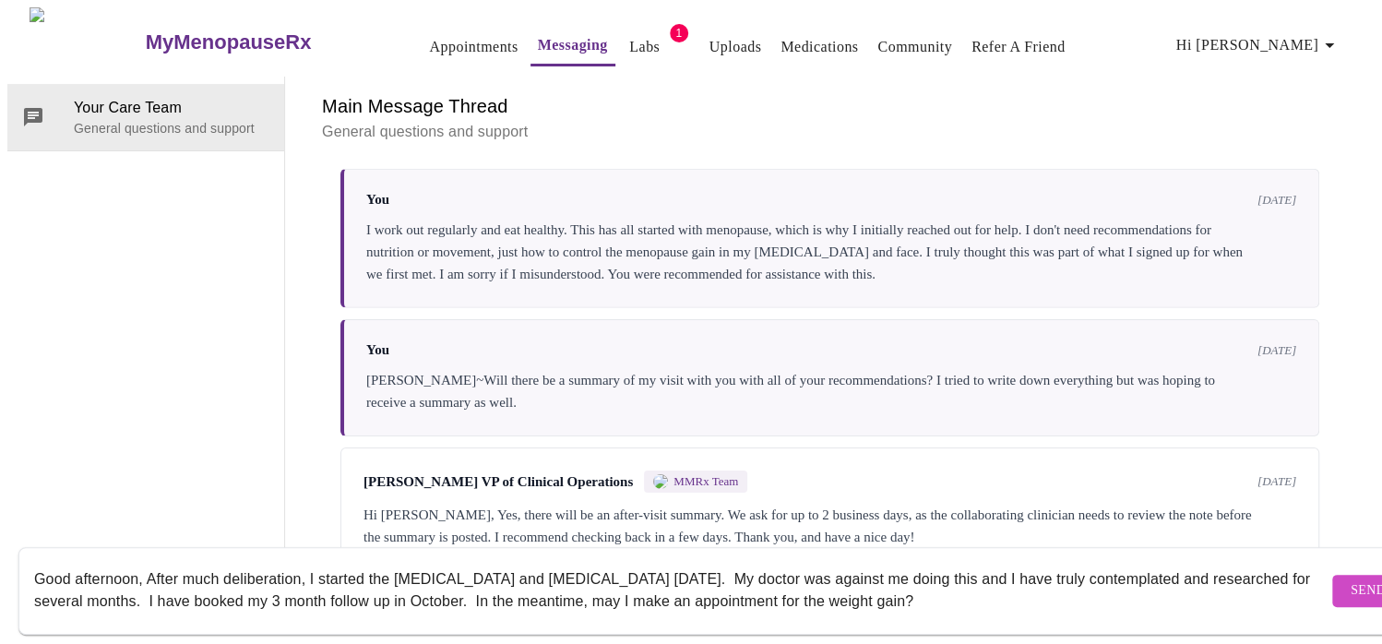
type textarea "Good afternoon, After much deliberation, I started the [MEDICAL_DATA] and [MEDI…"
click at [1332, 582] on button "Send" at bounding box center [1368, 591] width 72 height 32
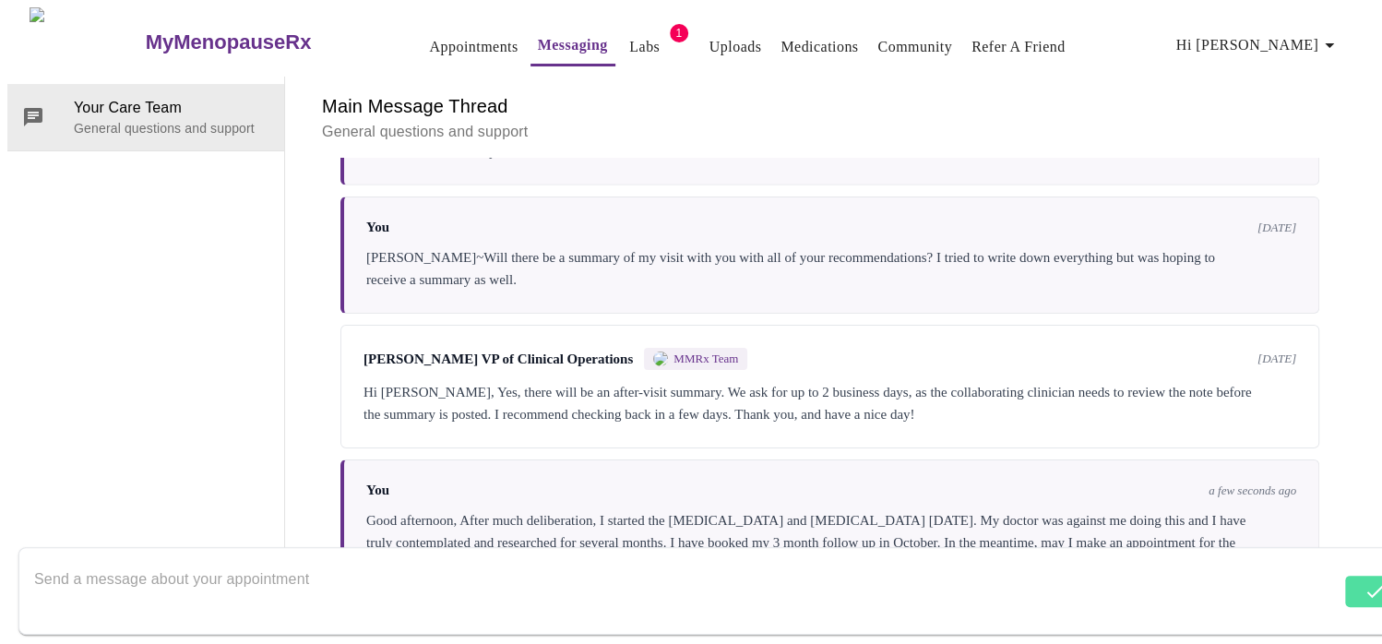
scroll to position [3464, 0]
